Goal: Find specific page/section: Find specific page/section

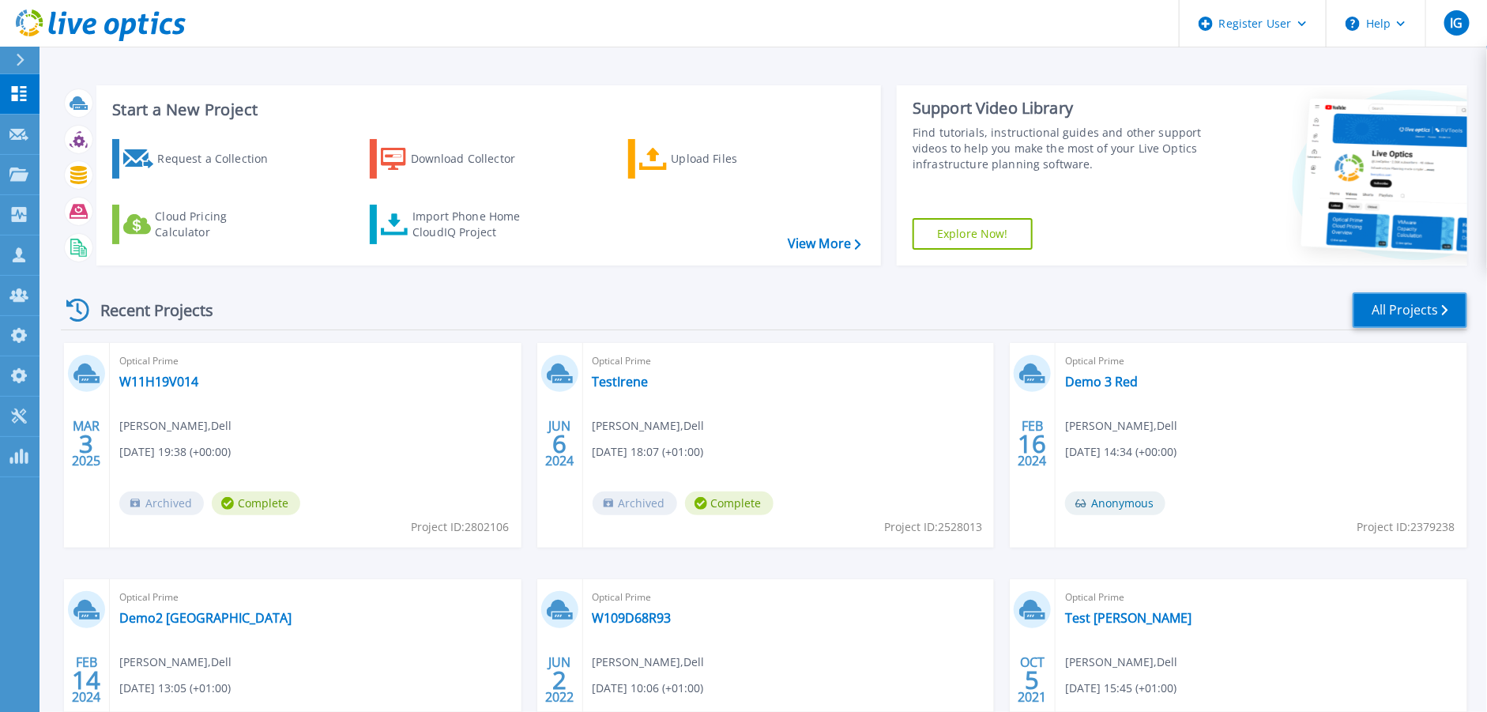
click at [1392, 301] on link "All Projects" at bounding box center [1409, 310] width 115 height 36
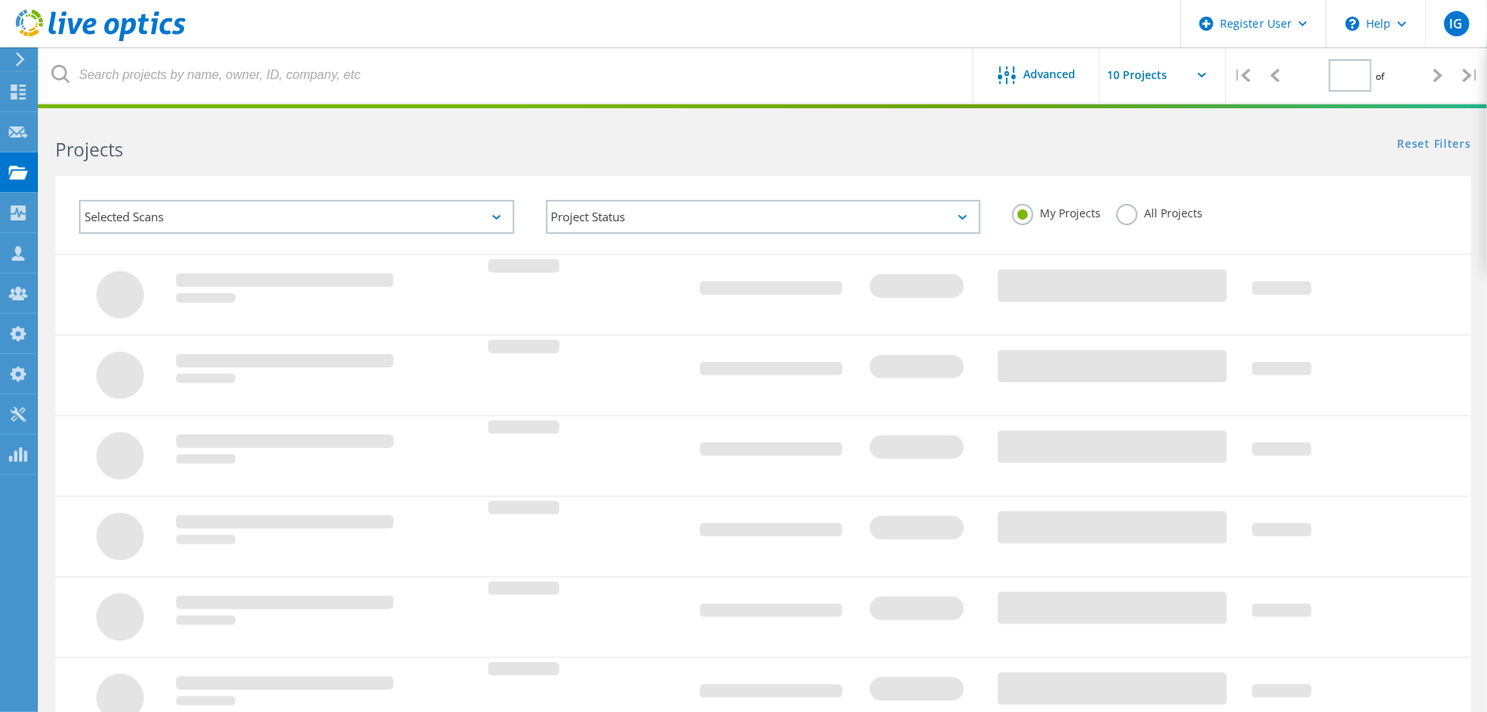
type input "1"
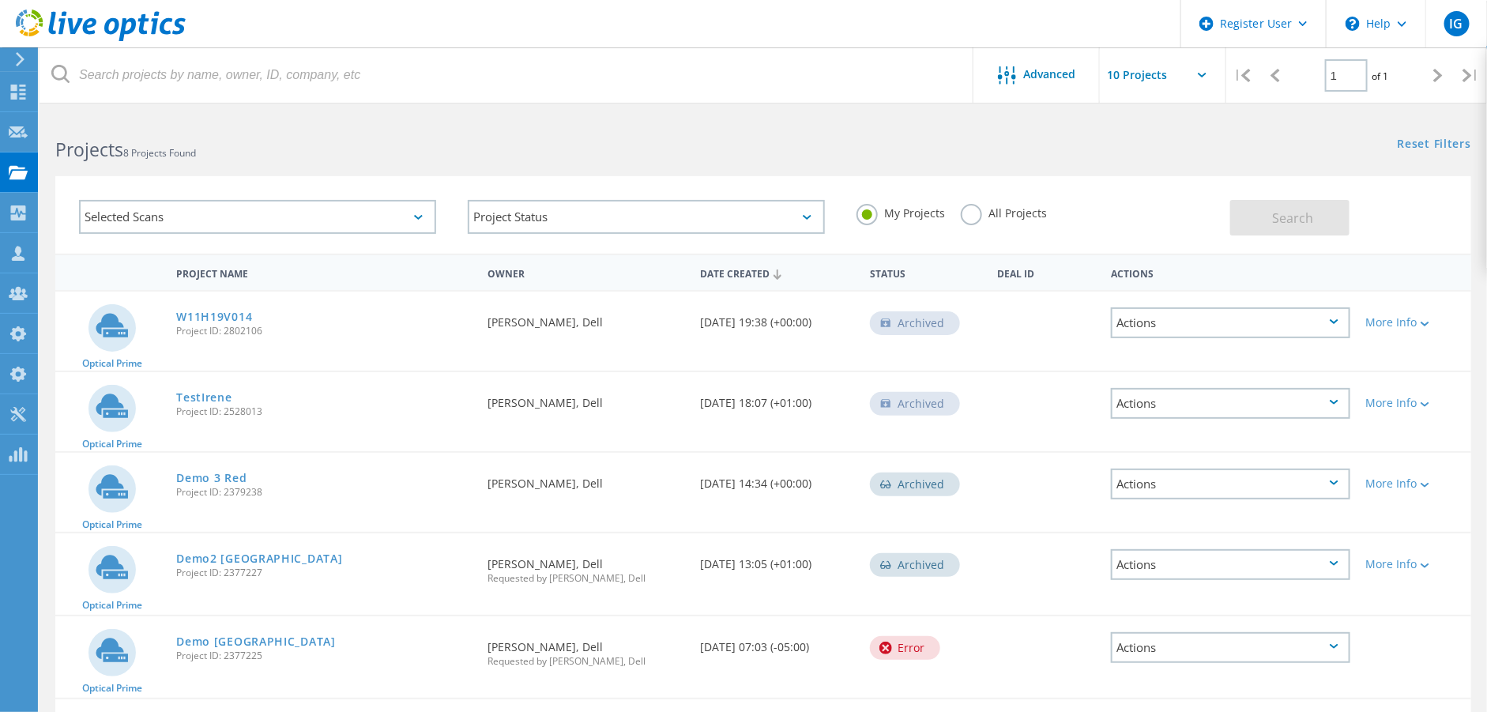
click at [972, 211] on label "All Projects" at bounding box center [1003, 211] width 86 height 15
click at [0, 0] on input "All Projects" at bounding box center [0, 0] width 0 height 0
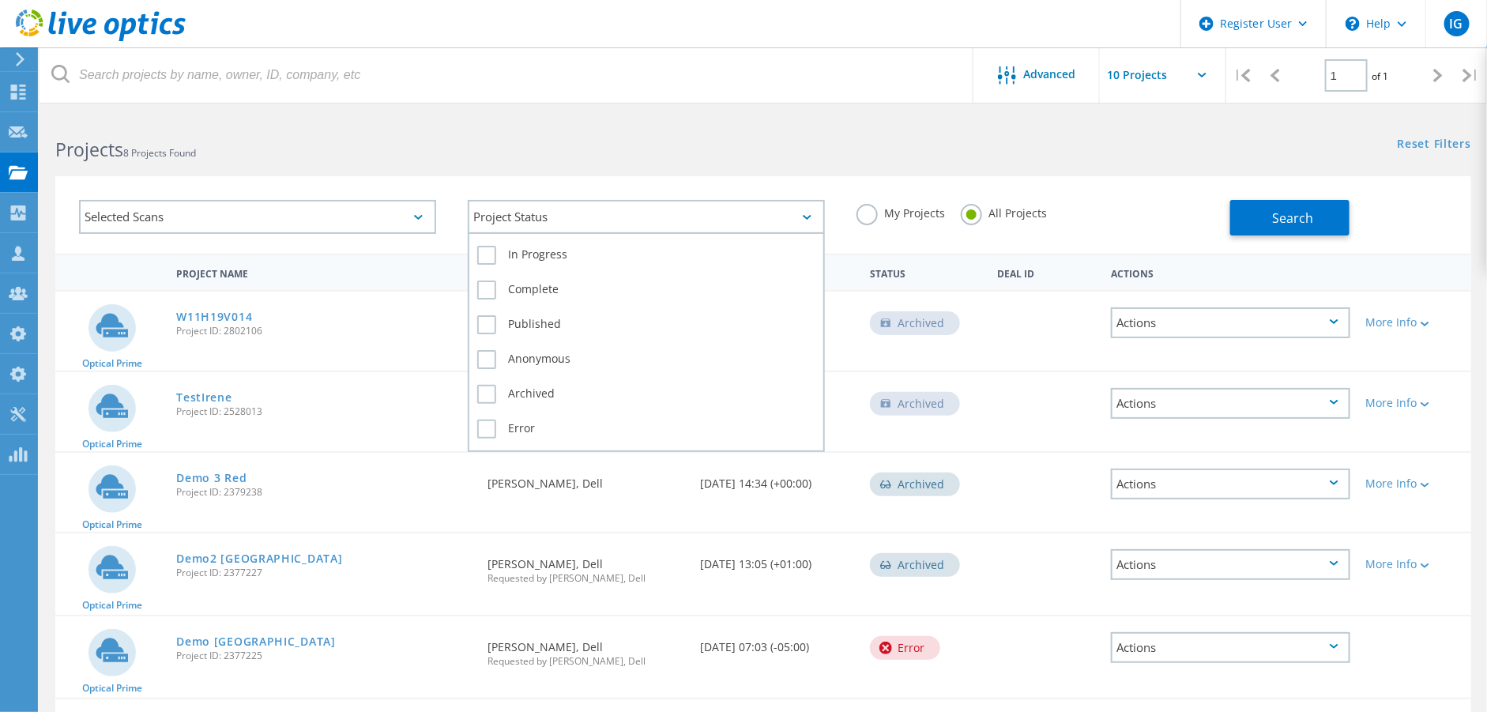
click at [500, 210] on div "Project Status" at bounding box center [646, 217] width 357 height 34
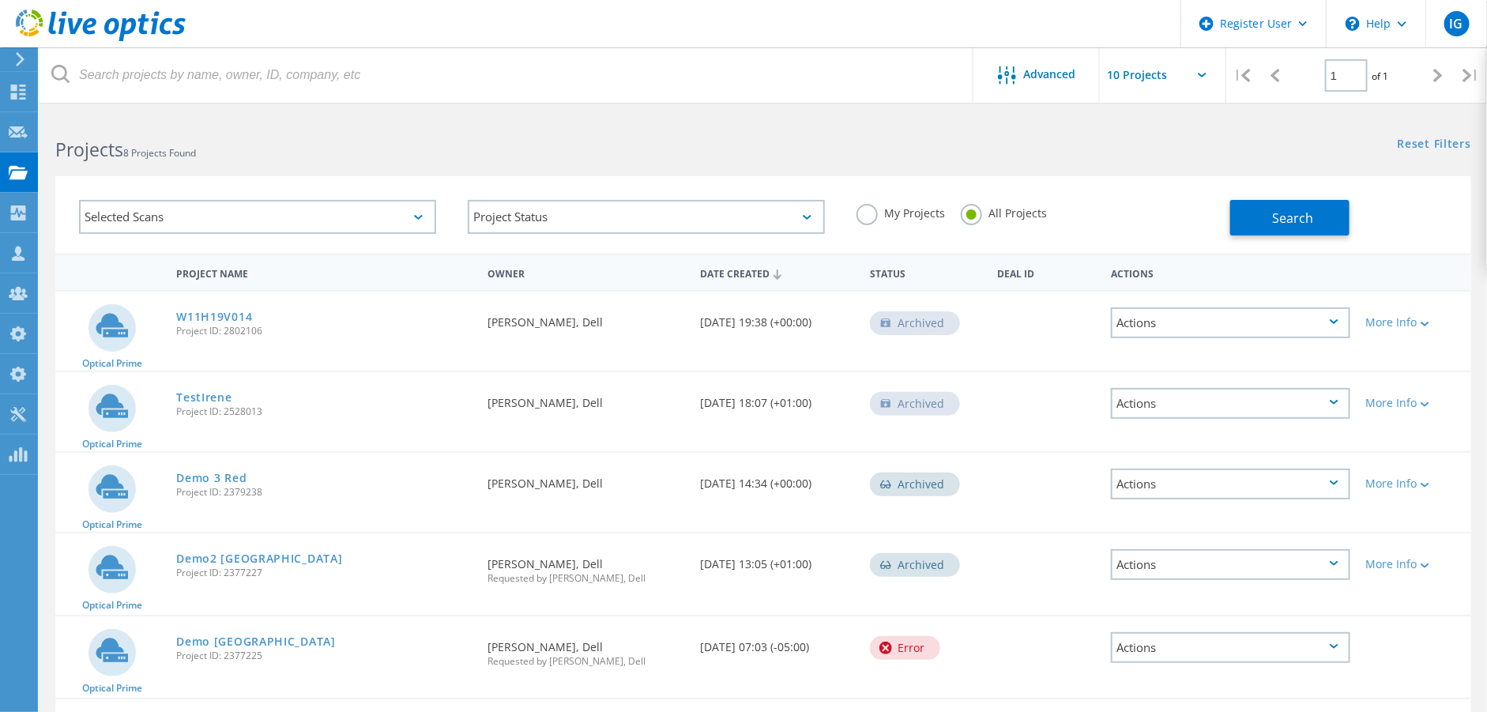
click at [366, 223] on div "Selected Scans" at bounding box center [257, 217] width 357 height 34
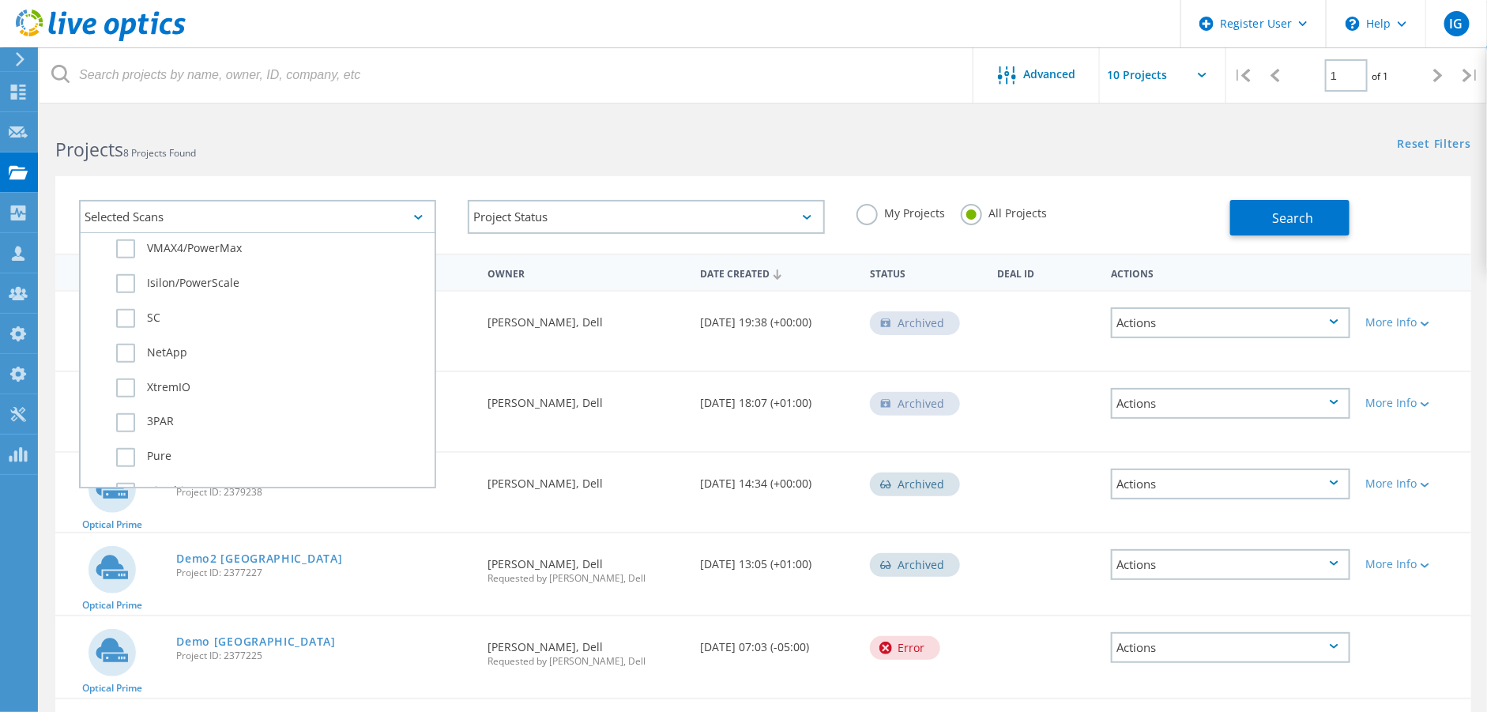
scroll to position [592, 0]
click at [126, 378] on label "3PAR" at bounding box center [271, 387] width 310 height 19
click at [0, 0] on input "3PAR" at bounding box center [0, 0] width 0 height 0
click at [1280, 207] on button "Search" at bounding box center [1289, 218] width 119 height 36
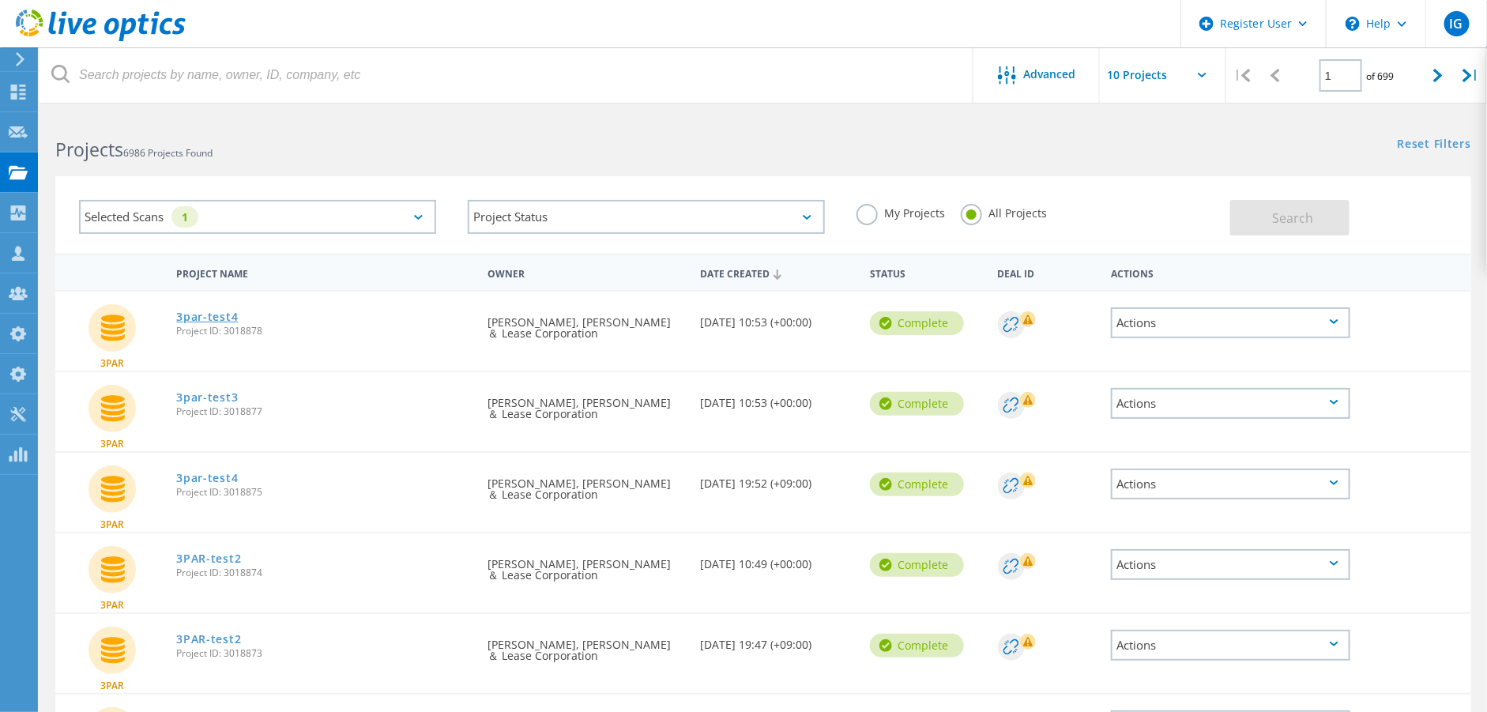
click at [194, 314] on link "3par-test4" at bounding box center [207, 316] width 62 height 11
